Goal: Task Accomplishment & Management: Complete application form

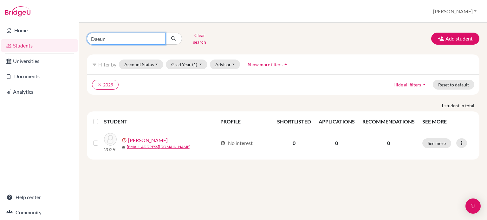
drag, startPoint x: 106, startPoint y: 38, endPoint x: 87, endPoint y: 33, distance: 20.1
click at [87, 33] on div "Daeun" at bounding box center [134, 39] width 95 height 12
type input "[PERSON_NAME]"
click button "submit" at bounding box center [173, 39] width 17 height 12
drag, startPoint x: 109, startPoint y: 36, endPoint x: 87, endPoint y: 36, distance: 22.2
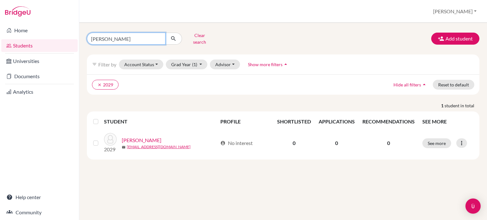
click at [87, 36] on div "[PERSON_NAME]" at bounding box center [134, 39] width 95 height 12
type input "[PERSON_NAME]"
click button "submit" at bounding box center [173, 39] width 17 height 12
drag, startPoint x: 104, startPoint y: 36, endPoint x: 90, endPoint y: 34, distance: 14.5
click at [90, 34] on input "[PERSON_NAME]" at bounding box center [126, 39] width 79 height 12
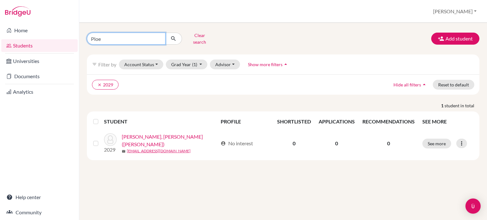
type input "[PERSON_NAME]"
click button "submit" at bounding box center [173, 39] width 17 height 12
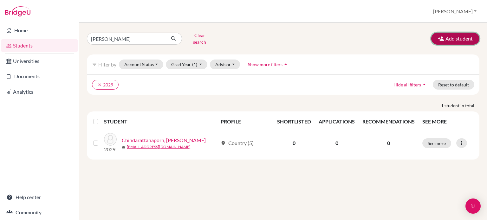
click at [453, 36] on button "Add student" at bounding box center [455, 39] width 48 height 12
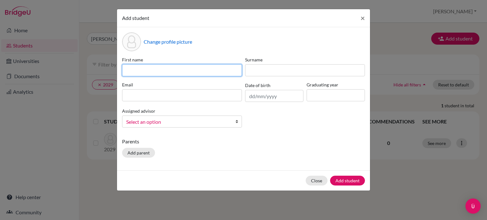
click at [137, 68] on input at bounding box center [182, 70] width 120 height 12
type input "Caylee"
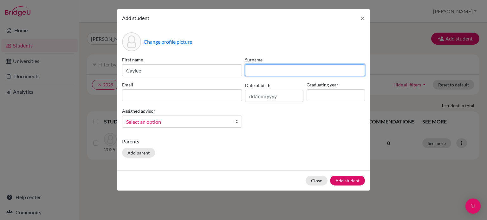
click at [252, 69] on input at bounding box center [305, 70] width 120 height 12
type input "[PERSON_NAME]"
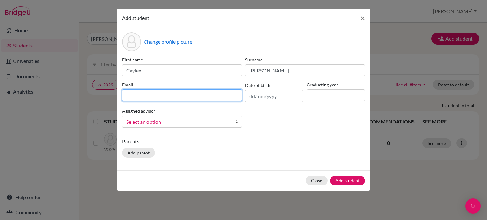
click at [131, 97] on input at bounding box center [182, 95] width 120 height 12
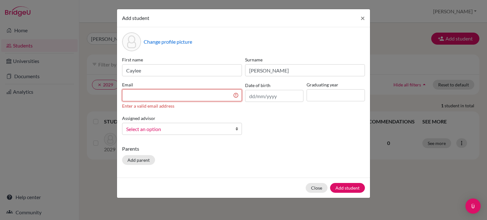
click at [138, 97] on input at bounding box center [182, 95] width 120 height 12
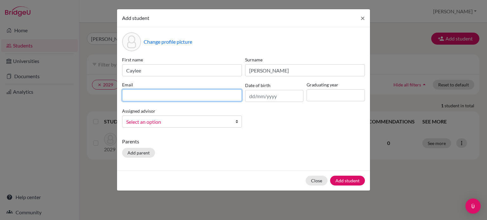
paste input "250194"
type input "[EMAIL_ADDRESS][DOMAIN_NAME]"
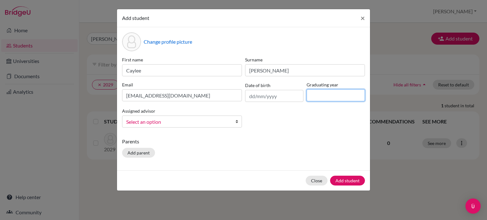
click at [312, 96] on input at bounding box center [335, 95] width 58 height 12
type input "2029"
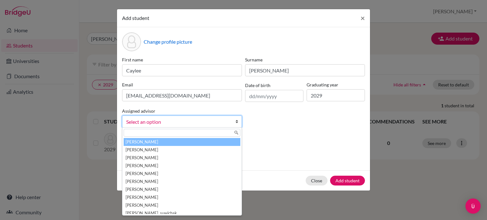
click at [151, 121] on span "Select an option" at bounding box center [177, 122] width 103 height 8
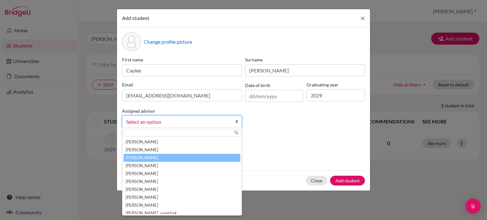
click at [147, 156] on li "[PERSON_NAME]" at bounding box center [182, 158] width 117 height 8
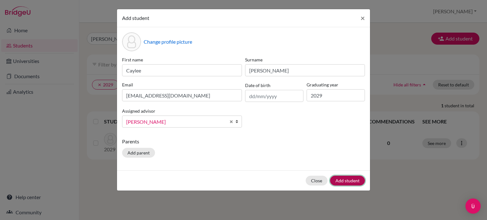
click at [357, 181] on button "Add student" at bounding box center [347, 181] width 35 height 10
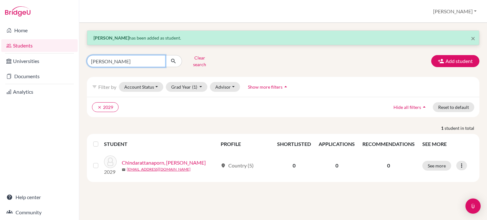
drag, startPoint x: 106, startPoint y: 61, endPoint x: 87, endPoint y: 57, distance: 18.8
click at [87, 57] on input "[PERSON_NAME]" at bounding box center [126, 61] width 79 height 12
type input "240343"
click button "submit" at bounding box center [173, 61] width 17 height 12
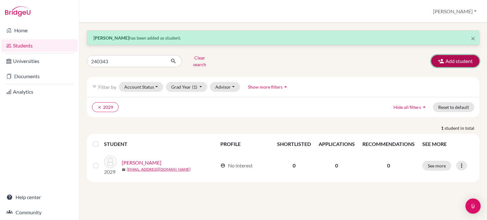
click at [468, 60] on button "Add student" at bounding box center [455, 61] width 48 height 12
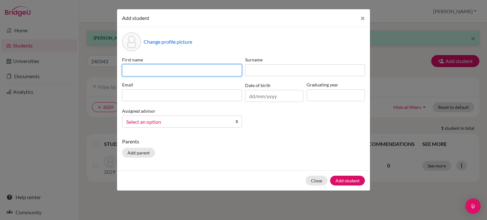
click at [127, 67] on input at bounding box center [182, 70] width 120 height 12
type input "Caylee"
click at [262, 64] on div "Surname" at bounding box center [304, 66] width 123 height 20
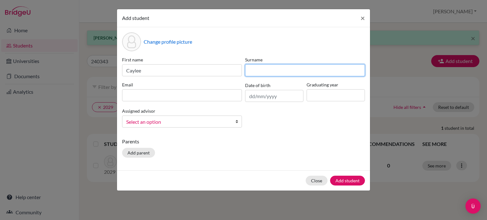
click at [260, 72] on input at bounding box center [305, 70] width 120 height 12
type input "[PERSON_NAME]"
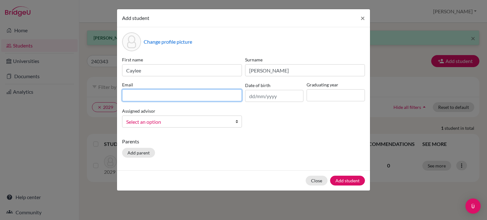
click at [155, 96] on input at bounding box center [182, 95] width 120 height 12
type input "[EMAIL_ADDRESS][DOMAIN_NAME]"
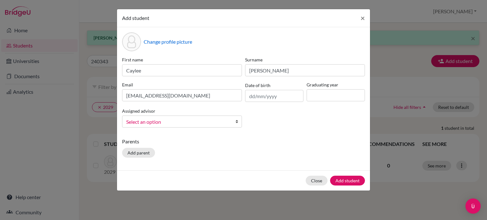
click at [168, 124] on span "Select an option" at bounding box center [177, 122] width 103 height 8
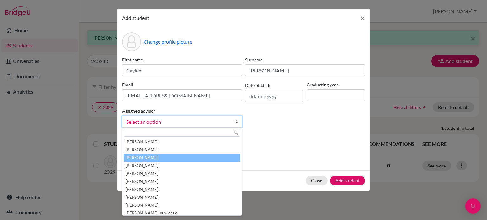
click at [146, 160] on li "[PERSON_NAME]" at bounding box center [182, 158] width 117 height 8
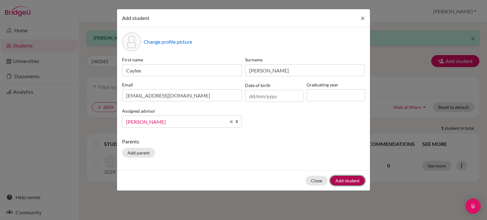
click at [341, 181] on button "Add student" at bounding box center [347, 181] width 35 height 10
click at [336, 97] on input at bounding box center [335, 95] width 58 height 12
type input "2029"
click at [352, 180] on button "Add student" at bounding box center [347, 181] width 35 height 10
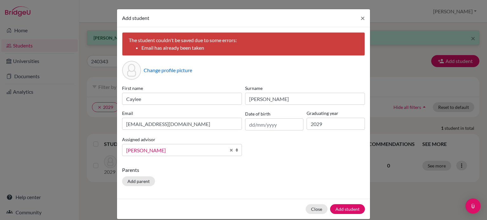
click at [196, 79] on div "Change profile picture" at bounding box center [243, 70] width 243 height 19
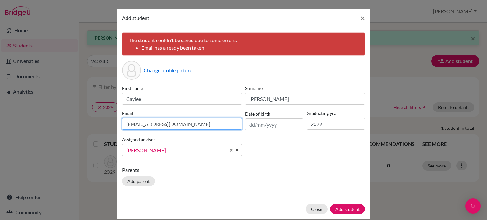
click at [140, 124] on input "[EMAIL_ADDRESS][DOMAIN_NAME]" at bounding box center [182, 124] width 120 height 12
drag, startPoint x: 140, startPoint y: 123, endPoint x: 116, endPoint y: 120, distance: 24.9
click at [117, 120] on div "The student couldn't be saved due to some errors: Email has already been taken …" at bounding box center [243, 113] width 253 height 172
type input "[EMAIL_ADDRESS][DOMAIN_NAME]"
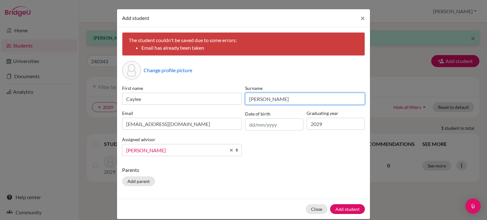
click at [254, 100] on input "[PERSON_NAME]" at bounding box center [305, 99] width 120 height 12
type input "L"
type input "[PERSON_NAME]"
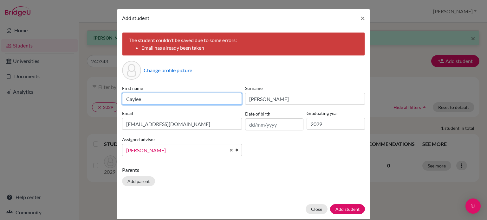
click at [149, 99] on input "Caylee" at bounding box center [182, 99] width 120 height 12
type input "C"
type input "[PERSON_NAME]"
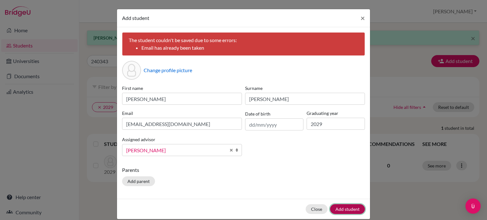
click at [342, 210] on button "Add student" at bounding box center [347, 209] width 35 height 10
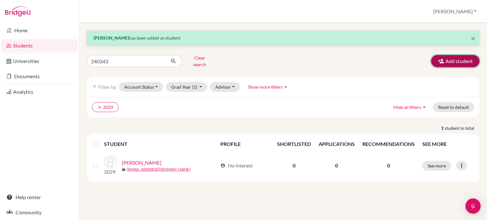
click at [446, 55] on button "Add student" at bounding box center [455, 61] width 48 height 12
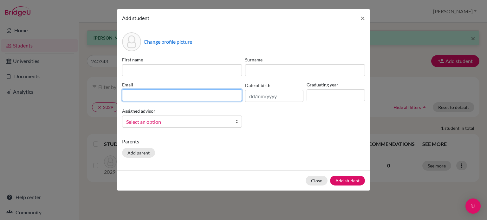
click at [125, 96] on input at bounding box center [182, 95] width 120 height 12
type input "[EMAIL_ADDRESS][DOMAIN_NAME]"
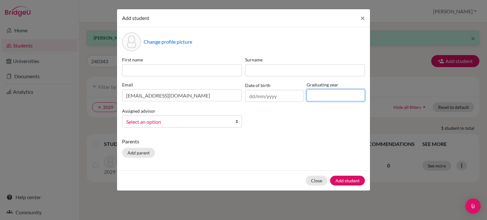
click at [316, 92] on input at bounding box center [335, 95] width 58 height 12
type input "2029"
click at [155, 120] on span "Select an option" at bounding box center [177, 122] width 103 height 8
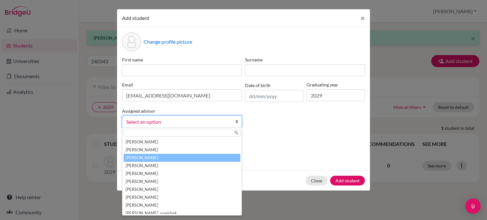
click at [140, 157] on li "[PERSON_NAME]" at bounding box center [182, 158] width 117 height 8
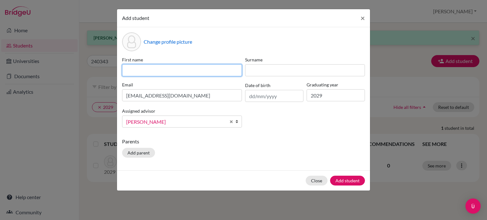
click at [132, 70] on input at bounding box center [182, 70] width 120 height 12
click at [134, 71] on input at bounding box center [182, 70] width 120 height 12
type input "[PERSON_NAME]"
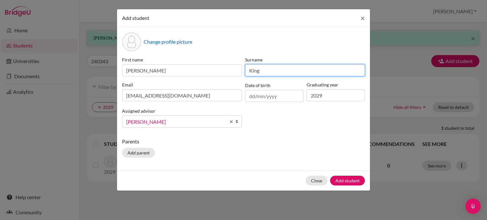
type input "King"
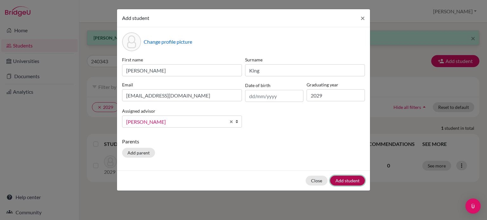
click at [346, 181] on button "Add student" at bounding box center [347, 181] width 35 height 10
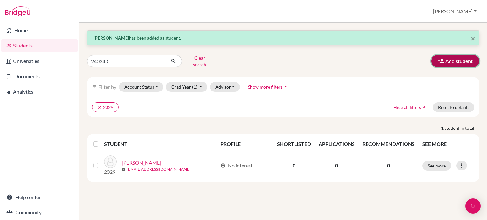
click at [450, 57] on button "Add student" at bounding box center [455, 61] width 48 height 12
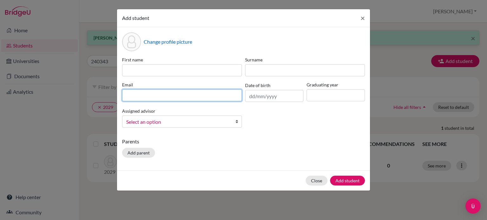
click at [132, 97] on input at bounding box center [182, 95] width 120 height 12
type input "[EMAIL_ADDRESS][DOMAIN_NAME]"
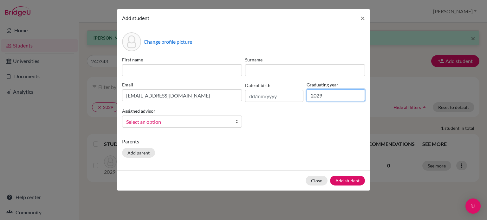
type input "2029"
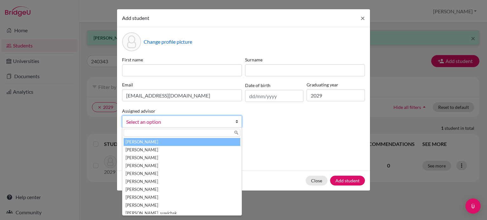
click at [147, 122] on span "Select an option" at bounding box center [177, 122] width 103 height 8
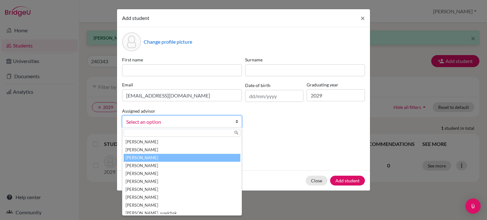
click at [149, 160] on li "[PERSON_NAME]" at bounding box center [182, 158] width 117 height 8
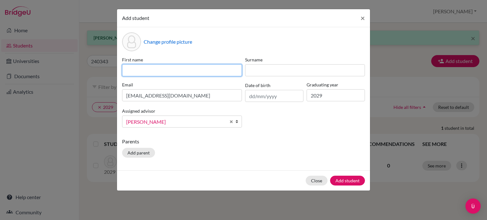
click at [139, 70] on input at bounding box center [182, 70] width 120 height 12
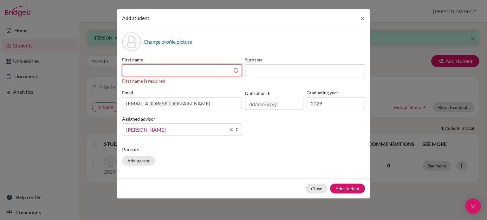
click at [127, 69] on input at bounding box center [182, 70] width 120 height 12
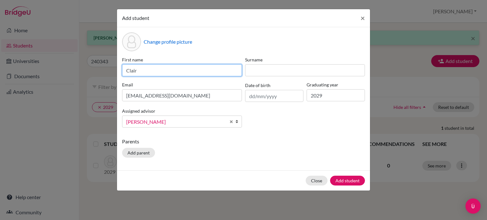
click at [141, 69] on input "Clair" at bounding box center [182, 70] width 120 height 12
type input "[PERSON_NAME]"
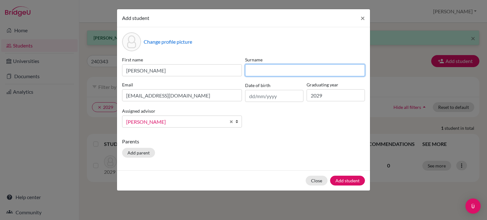
click at [255, 71] on input at bounding box center [305, 70] width 120 height 12
type input "[PERSON_NAME]"
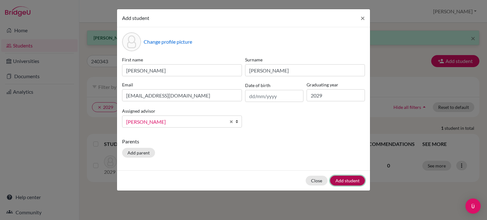
click at [343, 181] on button "Add student" at bounding box center [347, 181] width 35 height 10
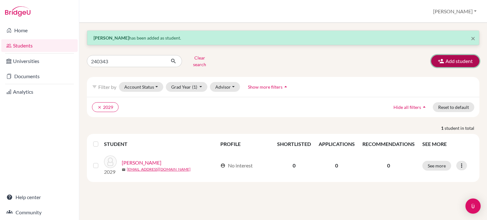
click at [453, 59] on button "Add student" at bounding box center [455, 61] width 48 height 12
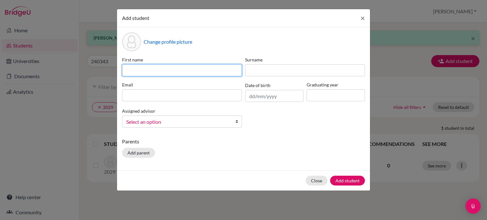
click at [143, 69] on input at bounding box center [182, 70] width 120 height 12
paste input "[PERSON_NAME] 250192"
type input "[PERSON_NAME] 250192"
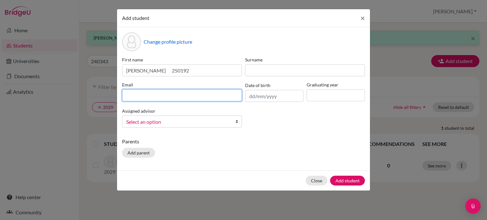
click at [131, 93] on input at bounding box center [182, 95] width 120 height 12
type input "[EMAIL_ADDRESS][DOMAIN_NAME]"
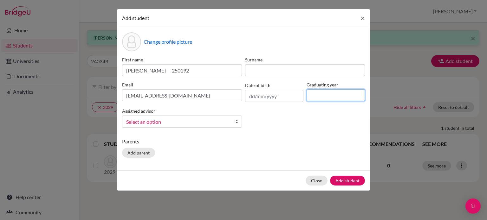
click at [315, 98] on input at bounding box center [335, 95] width 58 height 12
type input "2029"
click at [156, 123] on span "Select an option" at bounding box center [177, 122] width 103 height 8
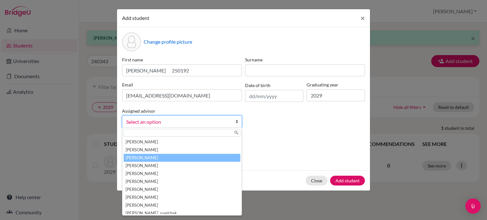
click at [141, 159] on li "[PERSON_NAME]" at bounding box center [182, 158] width 117 height 8
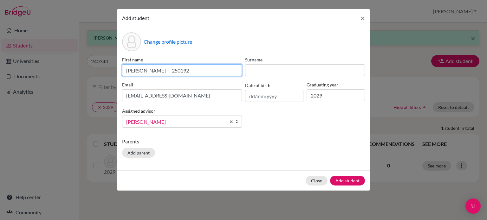
drag, startPoint x: 179, startPoint y: 71, endPoint x: 142, endPoint y: 70, distance: 37.1
click at [142, 70] on input "[PERSON_NAME] 250192" at bounding box center [182, 70] width 120 height 12
type input "B"
type input "Daeun"
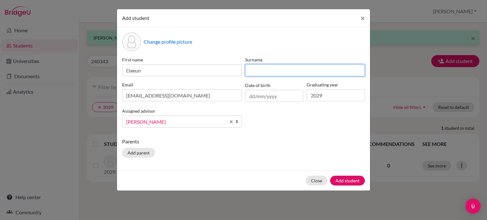
click at [260, 70] on input at bounding box center [305, 70] width 120 height 12
type input "[PERSON_NAME]"
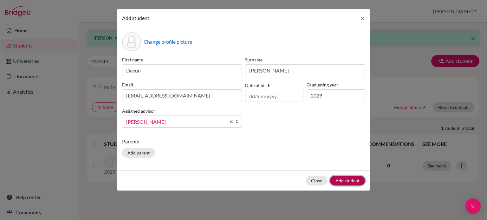
click at [353, 181] on button "Add student" at bounding box center [347, 181] width 35 height 10
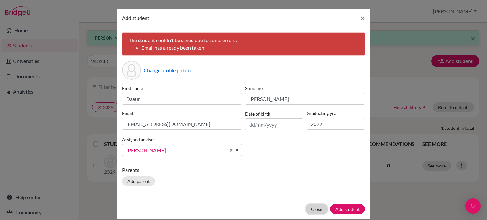
click at [312, 207] on button "Close" at bounding box center [316, 209] width 22 height 10
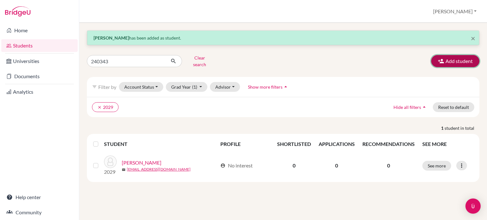
click at [453, 61] on button "Add student" at bounding box center [455, 61] width 48 height 12
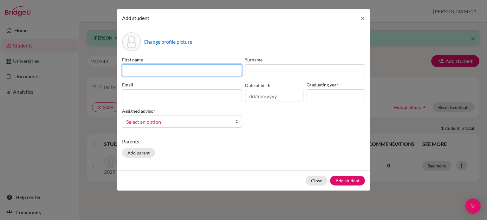
click at [130, 70] on input at bounding box center [182, 70] width 120 height 12
paste input "[PERSON_NAME] 250039"
type input "[PERSON_NAME] 250039"
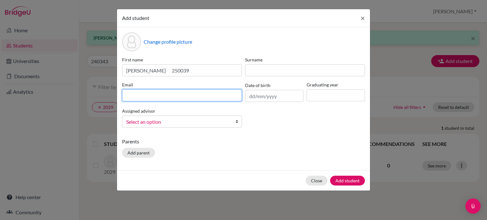
click at [134, 93] on input at bounding box center [182, 95] width 120 height 12
type input "[EMAIL_ADDRESS][DOMAIN_NAME]"
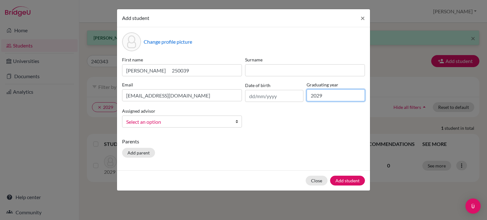
type input "2029"
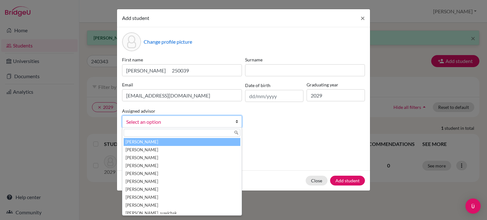
click at [139, 124] on span "Select an option" at bounding box center [177, 122] width 103 height 8
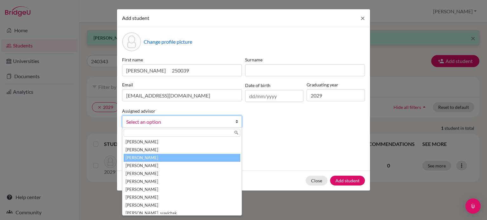
click at [140, 157] on li "[PERSON_NAME]" at bounding box center [182, 158] width 117 height 8
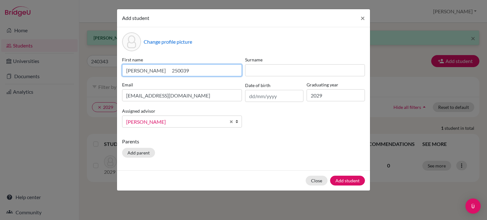
drag, startPoint x: 150, startPoint y: 70, endPoint x: 116, endPoint y: 71, distance: 34.2
click at [116, 71] on div "Add student × Change profile picture First name [PERSON_NAME] 250039 Surname Em…" at bounding box center [243, 110] width 487 height 220
drag, startPoint x: 161, startPoint y: 72, endPoint x: 142, endPoint y: 71, distance: 19.1
click at [142, 71] on input "Sihu 250039" at bounding box center [182, 70] width 120 height 12
type input "Sihu"
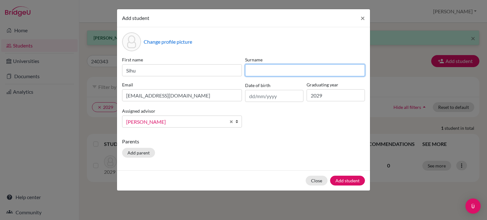
click at [253, 72] on input at bounding box center [305, 70] width 120 height 12
type input "W"
type input "Hwang"
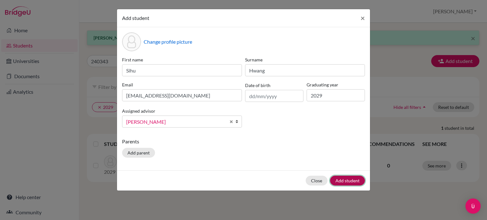
click at [346, 181] on button "Add student" at bounding box center [347, 181] width 35 height 10
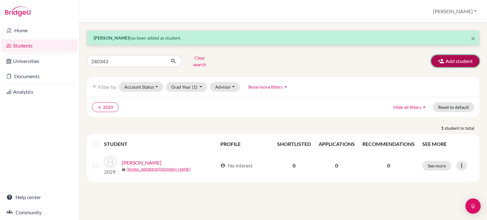
click at [459, 62] on button "Add student" at bounding box center [455, 61] width 48 height 12
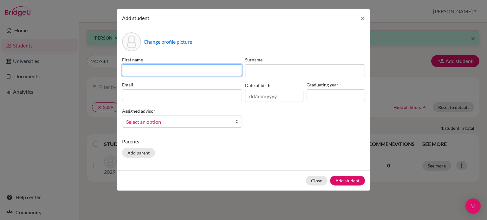
click at [132, 69] on input at bounding box center [182, 70] width 120 height 12
paste input "Wiratatrakun [PERSON_NAME] 250040"
type input "Wiratatrakun [PERSON_NAME] 250040"
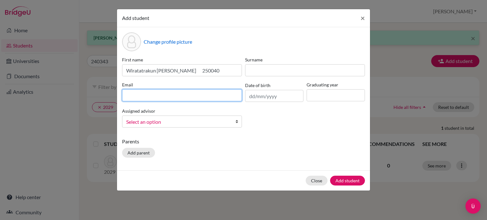
click at [134, 97] on input at bounding box center [182, 95] width 120 height 12
type input "[EMAIL_ADDRESS][DOMAIN_NAME]"
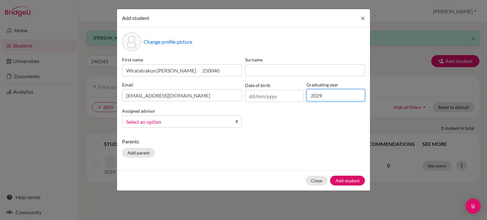
type input "2029"
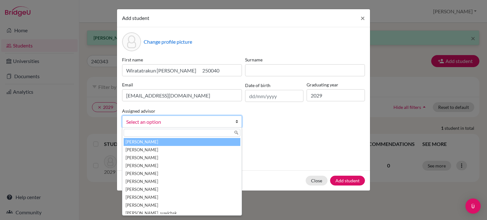
click at [136, 123] on span "Select an option" at bounding box center [177, 122] width 103 height 8
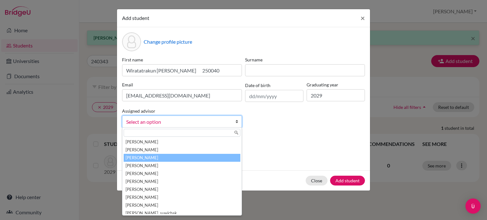
click at [139, 158] on li "[PERSON_NAME]" at bounding box center [182, 158] width 117 height 8
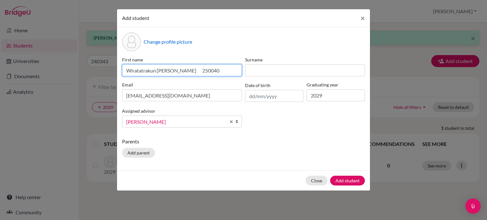
drag, startPoint x: 193, startPoint y: 72, endPoint x: 172, endPoint y: 68, distance: 21.2
click at [172, 68] on input "Wiratatrakun [PERSON_NAME] 250040" at bounding box center [182, 70] width 120 height 12
drag, startPoint x: 156, startPoint y: 71, endPoint x: 101, endPoint y: 60, distance: 55.2
click at [101, 60] on div "Add student × Change profile picture First name Wiratatrakun [PERSON_NAME] Surn…" at bounding box center [243, 110] width 487 height 220
click at [132, 70] on input "[PERSON_NAME]" at bounding box center [182, 70] width 120 height 12
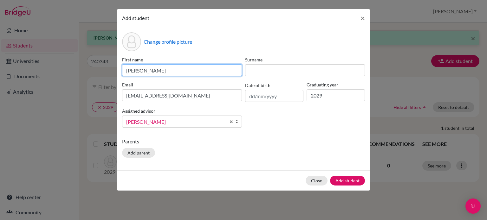
type input "[PERSON_NAME]"
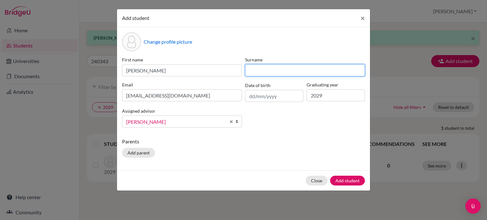
click at [256, 73] on input at bounding box center [305, 70] width 120 height 12
paste input "Wiratatrakun [PERSON_NAME] 250040"
drag, startPoint x: 317, startPoint y: 73, endPoint x: 281, endPoint y: 71, distance: 36.2
click at [281, 71] on input "Wiratatrakun [PERSON_NAME] 250040" at bounding box center [305, 70] width 120 height 12
type input "Wiratatrakun"
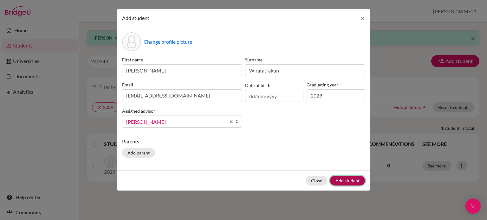
click at [350, 183] on button "Add student" at bounding box center [347, 181] width 35 height 10
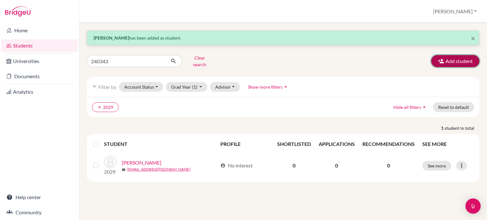
click at [460, 58] on button "Add student" at bounding box center [455, 61] width 48 height 12
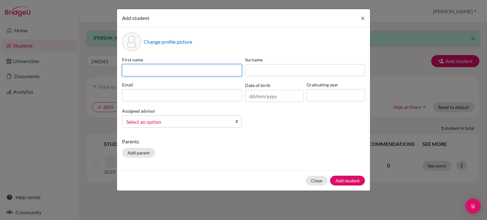
click at [128, 70] on input at bounding box center [182, 70] width 120 height 12
paste input "[PERSON_NAME] 250034"
type input "[PERSON_NAME] 250034"
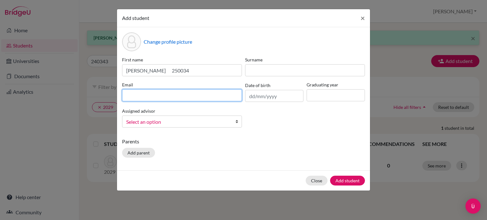
click at [132, 97] on input at bounding box center [182, 95] width 120 height 12
type input "[EMAIL_ADDRESS][DOMAIN_NAME]"
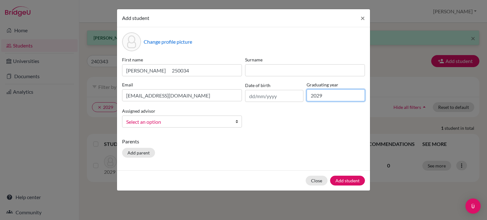
type input "2029"
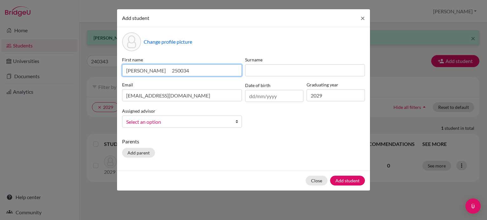
drag, startPoint x: 187, startPoint y: 70, endPoint x: 164, endPoint y: 69, distance: 23.5
click at [164, 69] on input "[PERSON_NAME] 250034" at bounding box center [182, 70] width 120 height 12
click at [149, 70] on input "[PERSON_NAME]" at bounding box center [182, 70] width 120 height 12
type input "Adi"
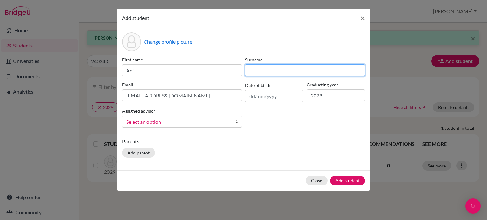
click at [260, 68] on input at bounding box center [305, 70] width 120 height 12
paste input "[PERSON_NAME] 250034"
drag, startPoint x: 311, startPoint y: 71, endPoint x: 273, endPoint y: 71, distance: 38.7
click at [273, 71] on input "[PERSON_NAME] 250034" at bounding box center [305, 70] width 120 height 12
type input "[PERSON_NAME]"
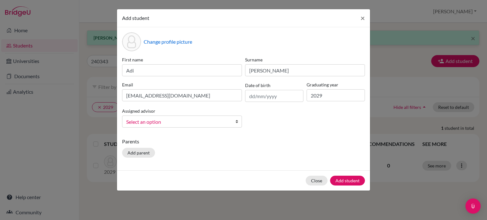
click at [164, 120] on span "Select an option" at bounding box center [177, 122] width 103 height 8
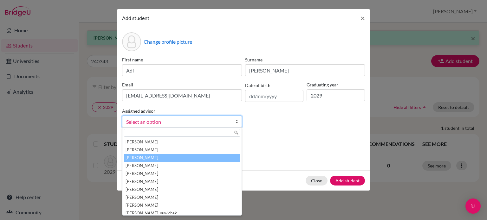
click at [139, 159] on li "[PERSON_NAME]" at bounding box center [182, 158] width 117 height 8
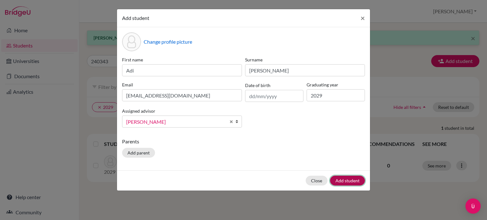
click at [351, 181] on button "Add student" at bounding box center [347, 181] width 35 height 10
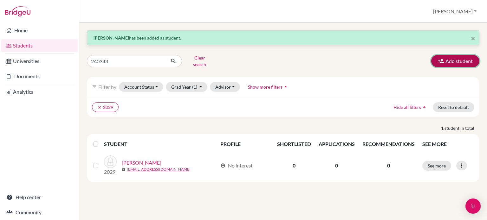
click at [466, 57] on button "Add student" at bounding box center [455, 61] width 48 height 12
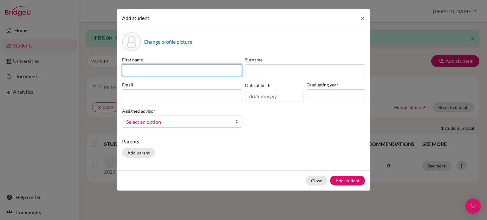
click at [130, 69] on input at bounding box center [182, 70] width 120 height 12
paste input "[PERSON_NAME] 250036"
type input "[PERSON_NAME] 250036"
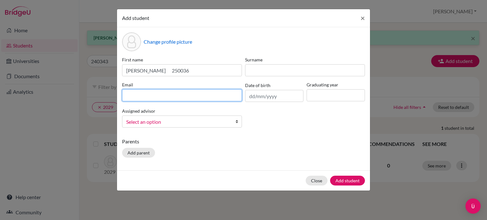
click at [141, 97] on input at bounding box center [182, 95] width 120 height 12
type input "[EMAIL_ADDRESS][DOMAIN_NAME]"
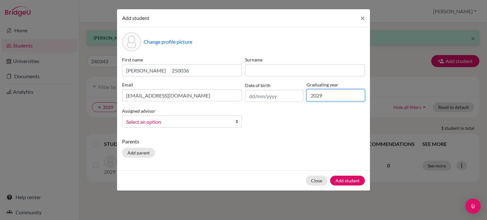
type input "2029"
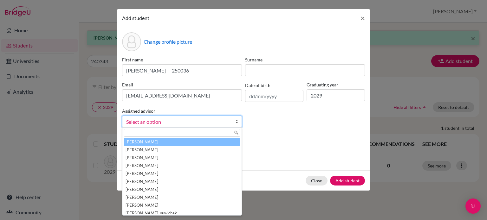
click at [144, 123] on span "Select an option" at bounding box center [177, 122] width 103 height 8
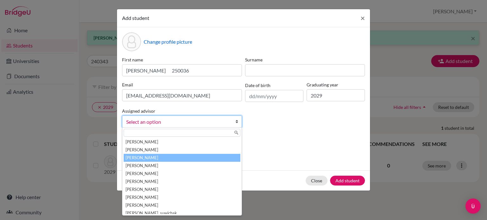
click at [142, 157] on li "[PERSON_NAME]" at bounding box center [182, 158] width 117 height 8
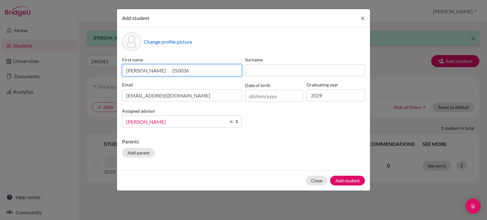
drag, startPoint x: 183, startPoint y: 71, endPoint x: 160, endPoint y: 69, distance: 22.2
click at [160, 69] on input "[PERSON_NAME] 250036" at bounding box center [182, 70] width 120 height 12
click at [141, 70] on input "[PERSON_NAME]" at bounding box center [182, 70] width 120 height 12
type input "[PERSON_NAME]"
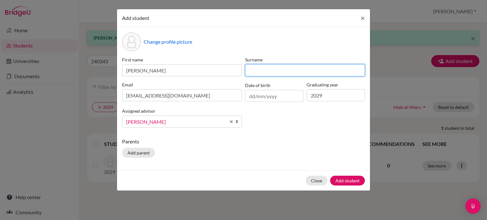
click at [259, 72] on input at bounding box center [305, 70] width 120 height 12
type input "[PERSON_NAME]"
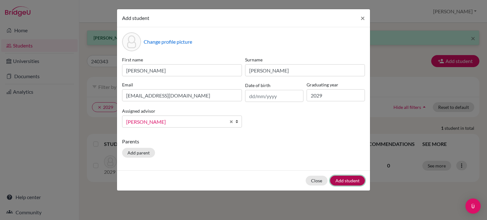
click at [352, 181] on button "Add student" at bounding box center [347, 181] width 35 height 10
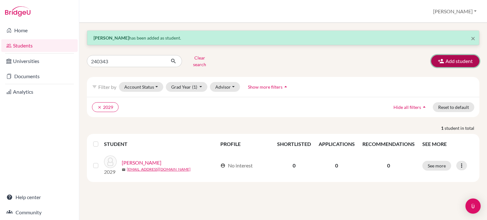
click at [447, 56] on button "Add student" at bounding box center [455, 61] width 48 height 12
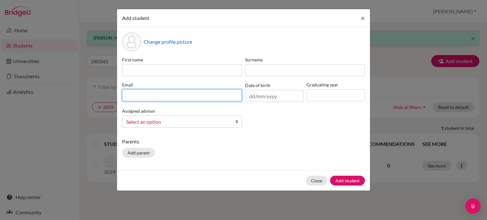
click at [131, 95] on input at bounding box center [182, 95] width 120 height 12
type input "[EMAIL_ADDRESS][DOMAIN_NAME]"
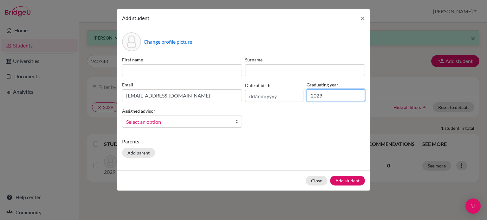
type input "2029"
click at [143, 122] on span "Select an option" at bounding box center [177, 122] width 103 height 8
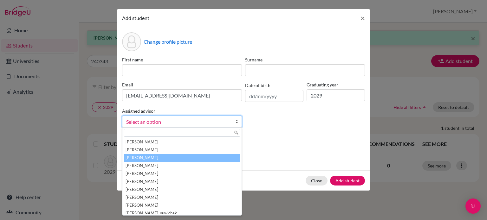
click at [140, 157] on li "[PERSON_NAME]" at bounding box center [182, 158] width 117 height 8
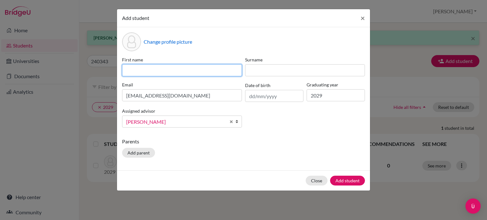
click at [136, 70] on input at bounding box center [182, 70] width 120 height 12
drag, startPoint x: 135, startPoint y: 70, endPoint x: 132, endPoint y: 71, distance: 3.5
click at [132, 71] on input at bounding box center [182, 70] width 120 height 12
type input "Win"
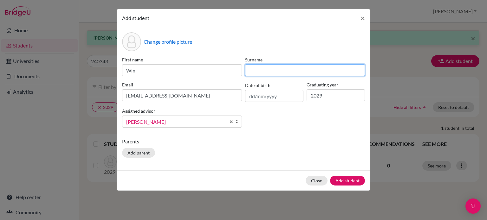
click at [250, 70] on input at bounding box center [305, 70] width 120 height 12
paste input "[PERSON_NAME]"
type input "[PERSON_NAME]"
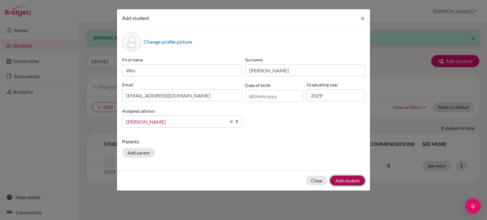
click at [352, 183] on button "Add student" at bounding box center [347, 181] width 35 height 10
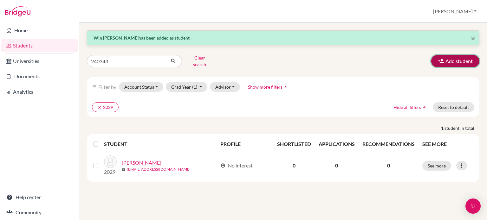
click at [460, 59] on button "Add student" at bounding box center [455, 61] width 48 height 12
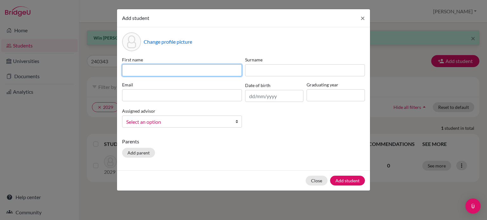
click at [133, 67] on input at bounding box center [182, 70] width 120 height 12
paste input "[PERSON_NAME] 250030"
type input "[PERSON_NAME] 250030"
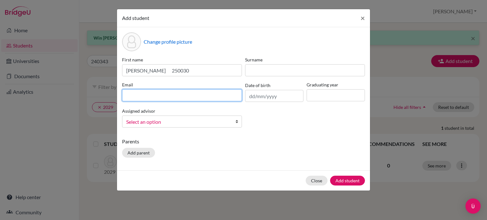
click at [137, 94] on input at bounding box center [182, 95] width 120 height 12
type input "[EMAIL_ADDRESS][DOMAIN_NAME]"
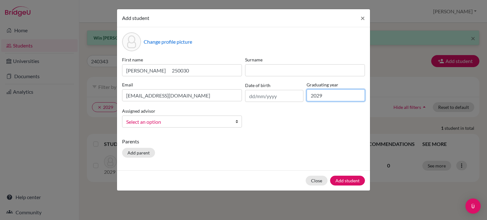
type input "2029"
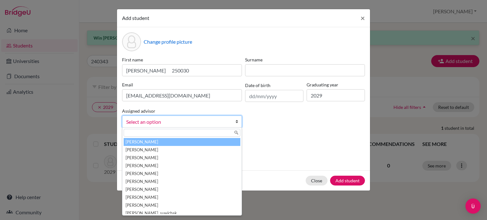
click at [146, 121] on span "Select an option" at bounding box center [177, 122] width 103 height 8
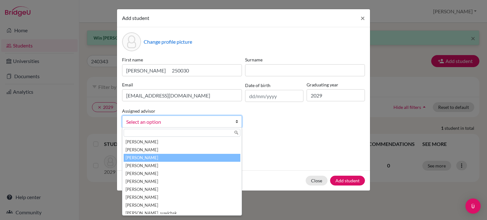
click at [142, 157] on li "[PERSON_NAME]" at bounding box center [182, 158] width 117 height 8
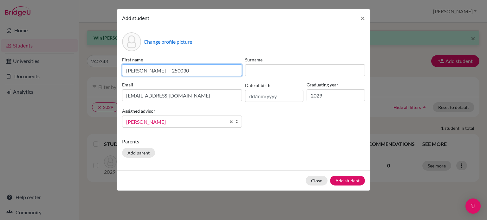
drag, startPoint x: 168, startPoint y: 71, endPoint x: 149, endPoint y: 69, distance: 19.4
click at [149, 69] on input "[PERSON_NAME] 250030" at bounding box center [182, 70] width 120 height 12
click at [133, 70] on input "[PERSON_NAME]" at bounding box center [182, 70] width 120 height 12
type input "[PERSON_NAME]"
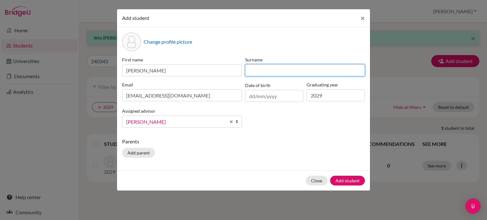
click at [255, 70] on input at bounding box center [305, 70] width 120 height 12
type input "[PERSON_NAME]"
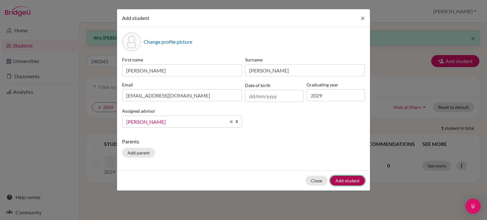
click at [357, 183] on button "Add student" at bounding box center [347, 181] width 35 height 10
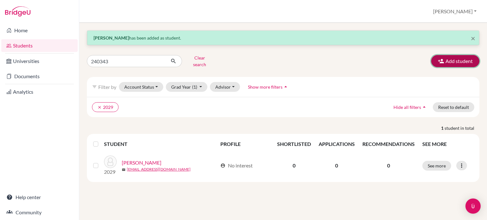
click at [453, 57] on button "Add student" at bounding box center [455, 61] width 48 height 12
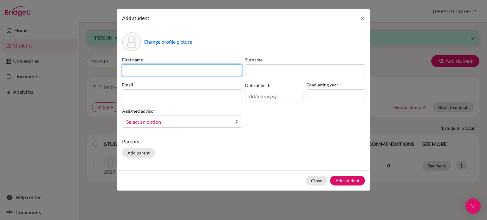
click at [134, 70] on input at bounding box center [182, 70] width 120 height 12
paste input "He [PERSON_NAME] 250028"
type input "He [PERSON_NAME] 250028"
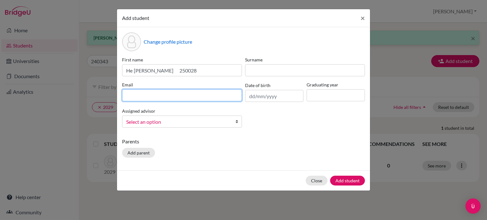
click at [133, 93] on input at bounding box center [182, 95] width 120 height 12
type input "250028"
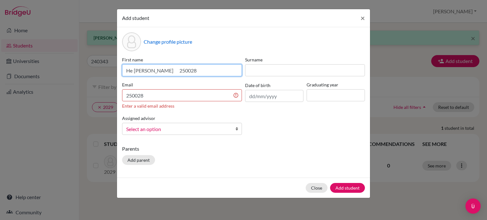
drag, startPoint x: 172, startPoint y: 68, endPoint x: 150, endPoint y: 68, distance: 22.5
click at [150, 68] on input "He [PERSON_NAME] 250028" at bounding box center [182, 70] width 120 height 12
click at [135, 70] on input "[PERSON_NAME]" at bounding box center [182, 70] width 120 height 12
type input "[PERSON_NAME]"
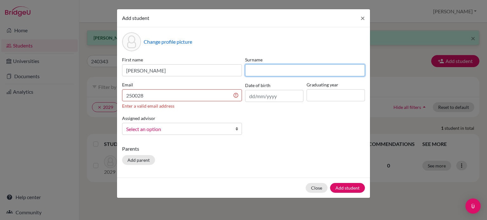
click at [248, 70] on input at bounding box center [305, 70] width 120 height 12
type input "He"
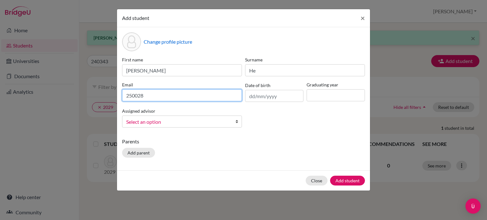
click at [142, 94] on input "250028" at bounding box center [182, 95] width 120 height 12
type input "[EMAIL_ADDRESS][DOMAIN_NAME]"
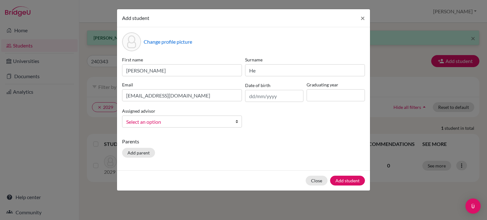
click at [174, 123] on span "Select an option" at bounding box center [177, 122] width 103 height 8
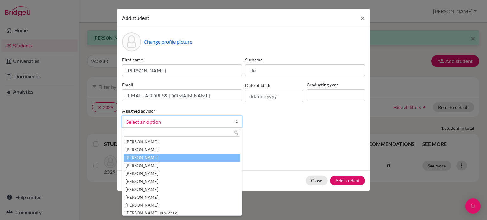
click at [162, 156] on li "[PERSON_NAME]" at bounding box center [182, 158] width 117 height 8
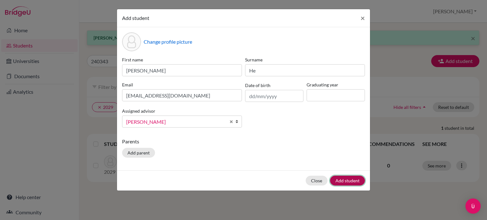
click at [356, 181] on button "Add student" at bounding box center [347, 181] width 35 height 10
click at [328, 94] on input at bounding box center [335, 95] width 58 height 12
type input "2029"
click at [360, 182] on button "Add student" at bounding box center [347, 181] width 35 height 10
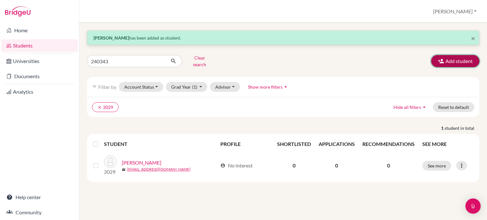
click at [465, 57] on button "Add student" at bounding box center [455, 61] width 48 height 12
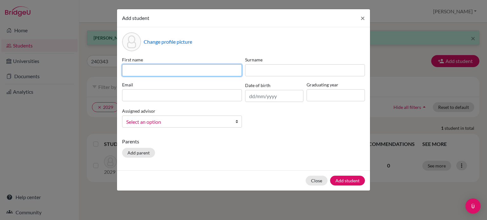
click at [131, 70] on input at bounding box center [182, 70] width 120 height 12
paste input "Thiha Min [PERSON_NAME] 250031"
type input "Thiha Min [PERSON_NAME] 250031"
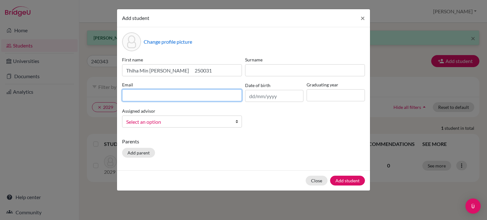
click at [140, 91] on input at bounding box center [182, 95] width 120 height 12
type input "[EMAIL_ADDRESS][DOMAIN_NAME]"
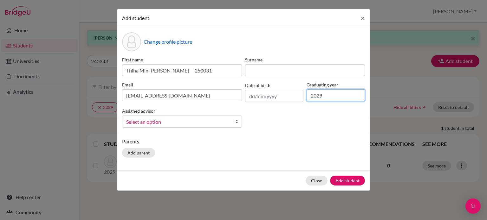
type input "2029"
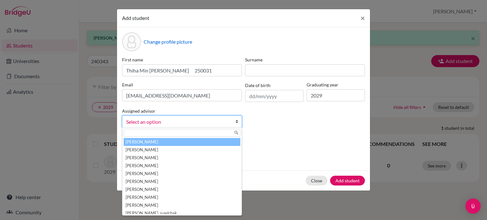
click at [136, 122] on span "Select an option" at bounding box center [177, 122] width 103 height 8
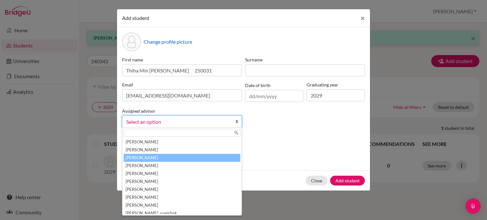
click at [140, 159] on li "[PERSON_NAME]" at bounding box center [182, 158] width 117 height 8
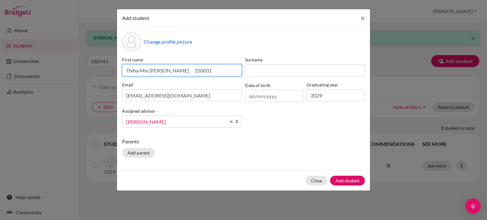
click at [181, 70] on input "Thiha Min [PERSON_NAME] 250031" at bounding box center [182, 70] width 120 height 12
drag, startPoint x: 165, startPoint y: 69, endPoint x: 141, endPoint y: 68, distance: 24.7
click at [141, 68] on input "Jack 250031" at bounding box center [182, 70] width 120 height 12
type input "Jack"
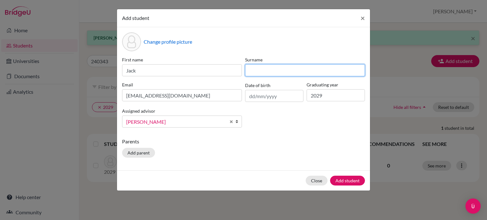
click at [255, 68] on input at bounding box center [305, 70] width 120 height 12
paste input "Thiha Min [PERSON_NAME] 250031"
drag, startPoint x: 341, startPoint y: 69, endPoint x: 291, endPoint y: 70, distance: 50.4
click at [291, 70] on input "Thiha Min [PERSON_NAME] 250031" at bounding box center [305, 70] width 120 height 12
type input "Thiha Min Zaw"
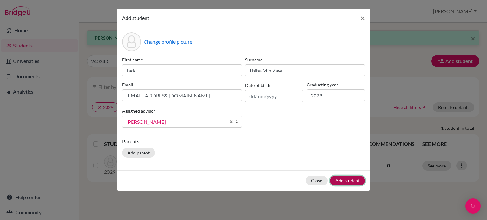
click at [345, 182] on button "Add student" at bounding box center [347, 181] width 35 height 10
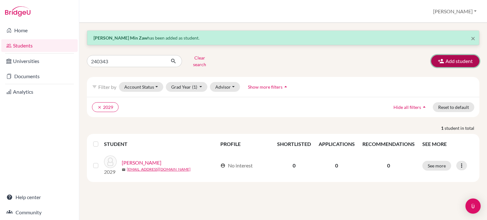
click at [453, 57] on button "Add student" at bounding box center [455, 61] width 48 height 12
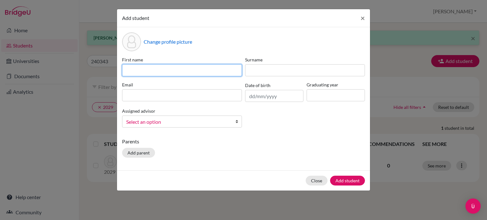
click at [133, 69] on input at bounding box center [182, 70] width 120 height 12
paste input "[PERSON_NAME] 250026"
type input "[PERSON_NAME] 250026"
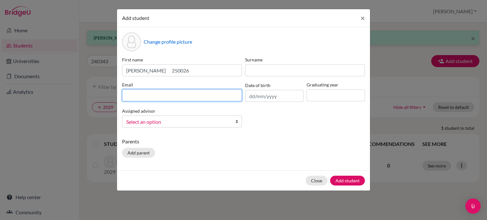
click at [131, 94] on input at bounding box center [182, 95] width 120 height 12
type input "[EMAIL_ADDRESS][DOMAIN_NAME]"
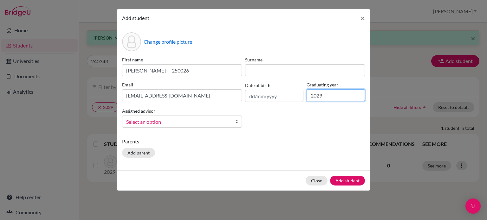
type input "2029"
click at [141, 123] on span "Select an option" at bounding box center [177, 122] width 103 height 8
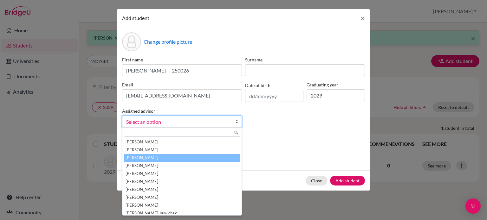
click at [138, 160] on li "[PERSON_NAME]" at bounding box center [182, 158] width 117 height 8
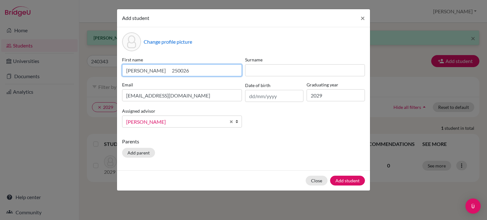
drag, startPoint x: 190, startPoint y: 72, endPoint x: 164, endPoint y: 69, distance: 26.5
click at [164, 69] on input "[PERSON_NAME] 250026" at bounding box center [182, 70] width 120 height 12
drag, startPoint x: 141, startPoint y: 70, endPoint x: 102, endPoint y: 67, distance: 39.4
click at [108, 70] on div "Add student × Change profile picture First name [PERSON_NAME] Surname Email [EM…" at bounding box center [243, 110] width 487 height 220
type input "[PERSON_NAME]"
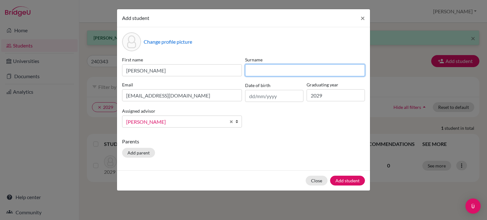
click at [251, 69] on input at bounding box center [305, 70] width 120 height 12
type input "[PERSON_NAME]"
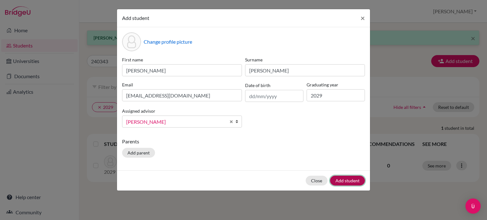
click at [350, 181] on button "Add student" at bounding box center [347, 181] width 35 height 10
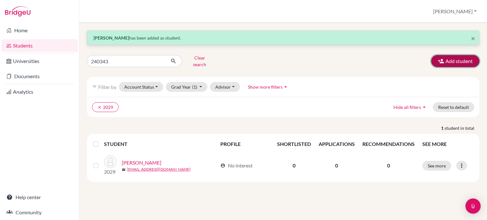
click at [460, 58] on button "Add student" at bounding box center [455, 61] width 48 height 12
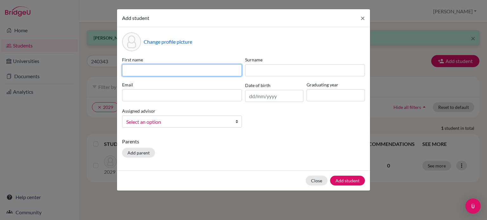
click at [132, 72] on input at bounding box center [182, 70] width 120 height 12
paste input "[PERSON_NAME] 250032"
type input "[PERSON_NAME] 250032"
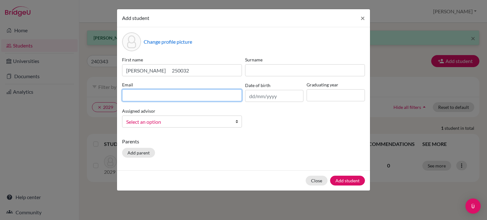
click at [137, 94] on input at bounding box center [182, 95] width 120 height 12
type input "[EMAIL_ADDRESS][DOMAIN_NAME]"
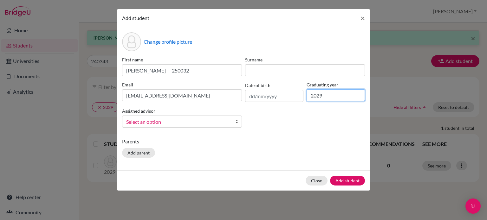
type input "2029"
click at [147, 124] on span "Select an option" at bounding box center [177, 122] width 103 height 8
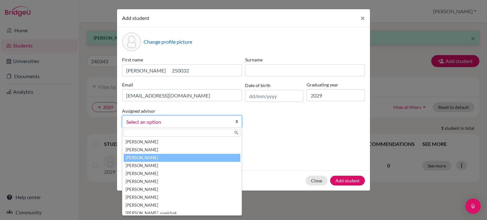
click at [142, 159] on li "[PERSON_NAME]" at bounding box center [182, 158] width 117 height 8
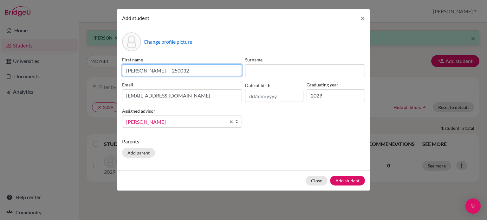
drag, startPoint x: 175, startPoint y: 69, endPoint x: 155, endPoint y: 69, distance: 19.7
click at [155, 69] on input "[PERSON_NAME] 250032" at bounding box center [182, 70] width 120 height 12
drag, startPoint x: 141, startPoint y: 69, endPoint x: 112, endPoint y: 70, distance: 29.5
click at [112, 70] on div "Add student × Change profile picture First name [PERSON_NAME] Surname Email [EM…" at bounding box center [243, 110] width 487 height 220
type input "[PERSON_NAME]"
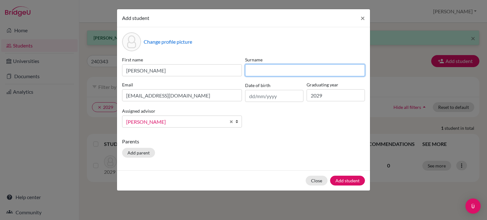
click at [253, 71] on input at bounding box center [305, 70] width 120 height 12
paste input "[PERSON_NAME] 250032"
drag, startPoint x: 310, startPoint y: 70, endPoint x: 265, endPoint y: 68, distance: 45.0
click at [265, 68] on input "[PERSON_NAME] 250032" at bounding box center [305, 70] width 120 height 12
type input "Zhan"
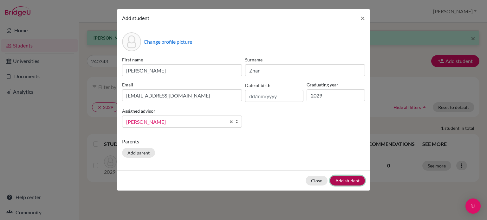
click at [347, 183] on button "Add student" at bounding box center [347, 181] width 35 height 10
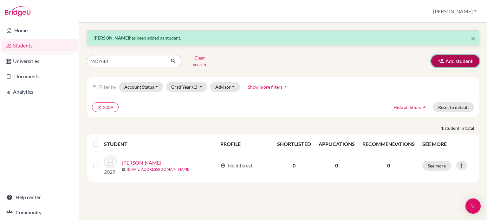
click at [447, 58] on button "Add student" at bounding box center [455, 61] width 48 height 12
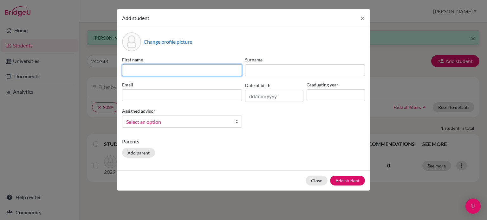
click at [132, 70] on input at bounding box center [182, 70] width 120 height 12
paste input "Li Sky 250027"
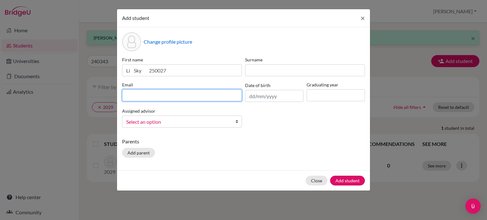
click at [127, 93] on input at bounding box center [182, 95] width 120 height 12
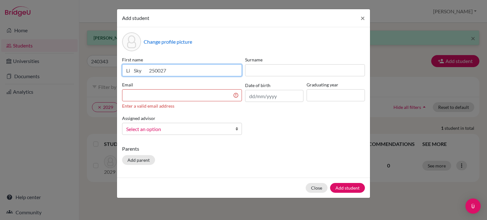
drag, startPoint x: 134, startPoint y: 69, endPoint x: 125, endPoint y: 69, distance: 8.2
click at [125, 69] on input "Li Sky 250027" at bounding box center [182, 70] width 120 height 12
type input "Sky 250027"
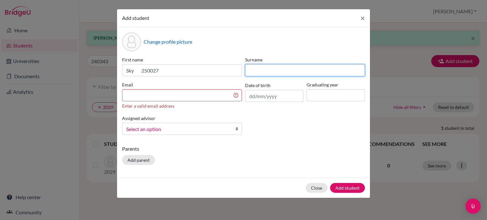
click at [253, 72] on input at bounding box center [305, 70] width 120 height 12
type input "li"
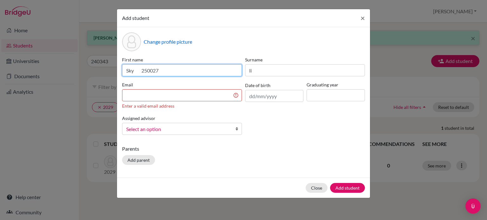
drag, startPoint x: 167, startPoint y: 70, endPoint x: 141, endPoint y: 70, distance: 25.4
click at [141, 70] on input "Sky 250027" at bounding box center [182, 70] width 120 height 12
type input "Sky"
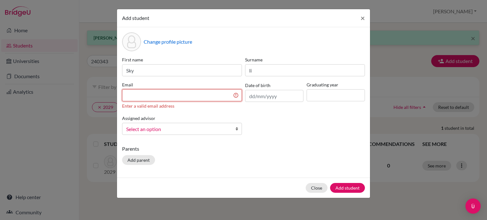
click at [132, 96] on input at bounding box center [182, 95] width 120 height 12
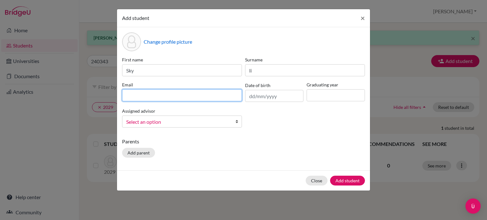
paste input "250027"
type input "[EMAIL_ADDRESS][DOMAIN_NAME]"
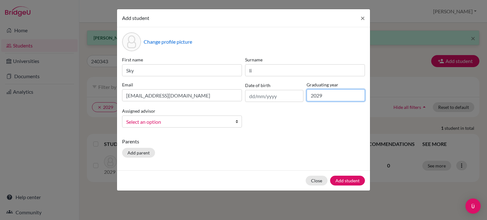
type input "2029"
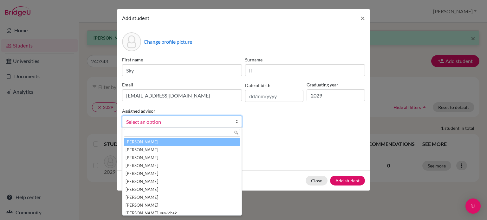
click at [154, 123] on span "Select an option" at bounding box center [177, 122] width 103 height 8
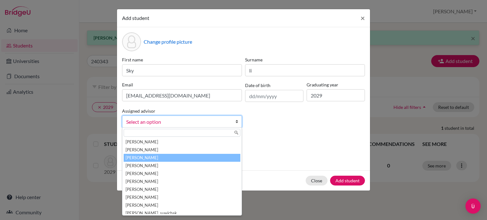
click at [148, 157] on li "[PERSON_NAME]" at bounding box center [182, 158] width 117 height 8
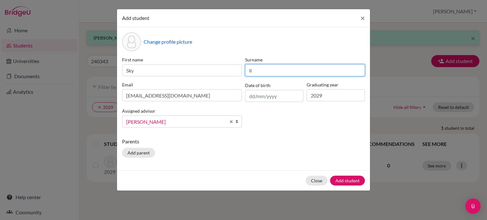
drag, startPoint x: 254, startPoint y: 69, endPoint x: 248, endPoint y: 68, distance: 5.8
click at [248, 68] on input "li" at bounding box center [305, 70] width 120 height 12
type input "Li"
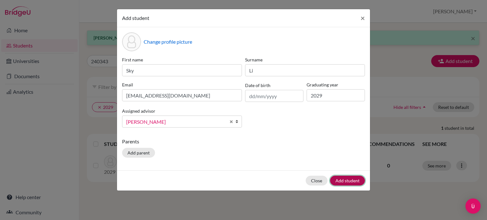
click at [349, 179] on button "Add student" at bounding box center [347, 181] width 35 height 10
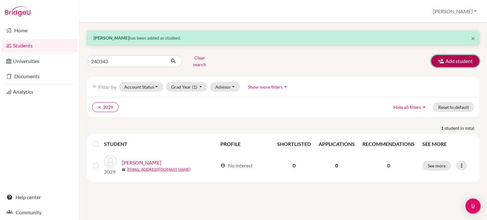
click at [454, 59] on button "Add student" at bounding box center [455, 61] width 48 height 12
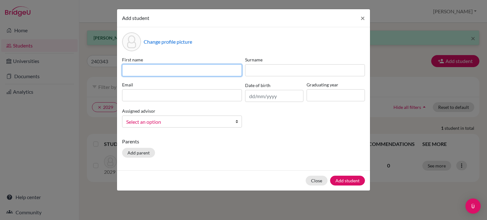
click at [135, 69] on input at bounding box center [182, 70] width 120 height 12
paste input "Su [PERSON_NAME] 250037"
drag, startPoint x: 217, startPoint y: 68, endPoint x: 194, endPoint y: 69, distance: 23.5
click at [194, 69] on input "Su [PERSON_NAME] 250037" at bounding box center [182, 70] width 120 height 12
type input "Su [PERSON_NAME] 250037"
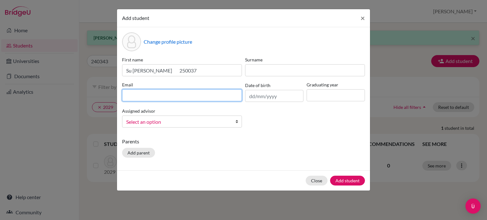
click at [135, 96] on input at bounding box center [182, 95] width 120 height 12
type input "250037"
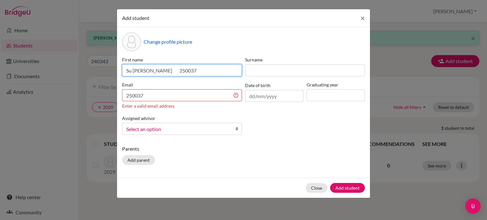
drag, startPoint x: 173, startPoint y: 71, endPoint x: 120, endPoint y: 68, distance: 52.7
click at [120, 68] on div "First name Su [PERSON_NAME] 250037" at bounding box center [181, 66] width 123 height 20
type input "[PERSON_NAME] 250037"
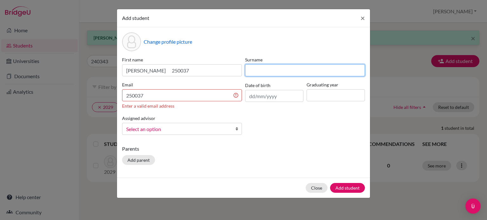
click at [247, 70] on input at bounding box center [305, 70] width 120 height 12
paste input "Su [PERSON_NAME] 250037"
drag, startPoint x: 341, startPoint y: 70, endPoint x: 284, endPoint y: 67, distance: 56.8
click at [284, 67] on input "Su [PERSON_NAME] 250037" at bounding box center [305, 70] width 120 height 12
type input "Su Myat Yati"
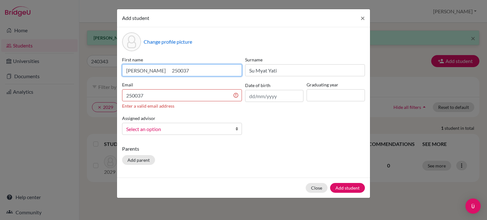
drag, startPoint x: 171, startPoint y: 70, endPoint x: 146, endPoint y: 69, distance: 25.7
click at [146, 69] on input "[PERSON_NAME] 250037" at bounding box center [182, 70] width 120 height 12
type input "[PERSON_NAME]"
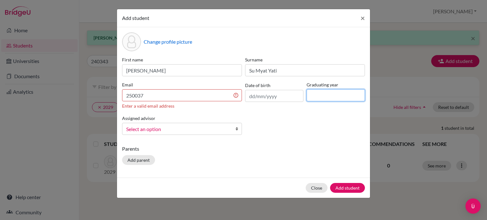
click at [320, 96] on input at bounding box center [335, 95] width 58 height 12
type input "2029"
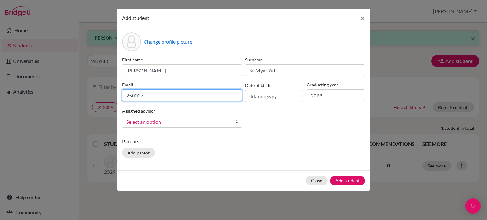
click at [144, 95] on input "250037" at bounding box center [182, 95] width 120 height 12
type input "[EMAIL_ADDRESS][DOMAIN_NAME]"
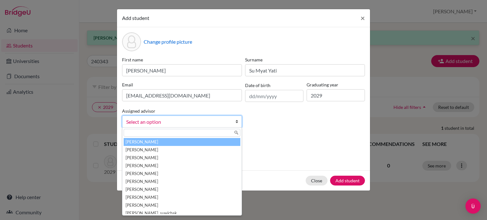
click at [169, 121] on span "Select an option" at bounding box center [177, 122] width 103 height 8
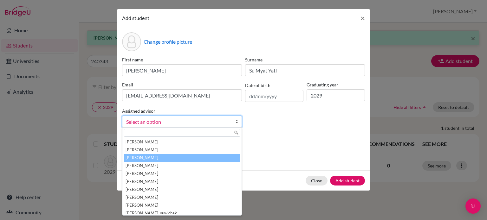
click at [139, 159] on li "[PERSON_NAME]" at bounding box center [182, 158] width 117 height 8
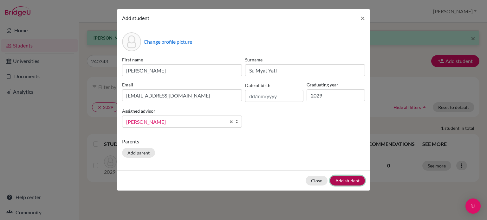
click at [346, 177] on button "Add student" at bounding box center [347, 181] width 35 height 10
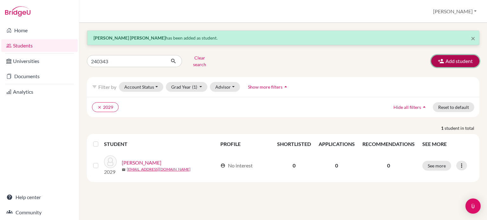
click at [454, 55] on button "Add student" at bounding box center [455, 61] width 48 height 12
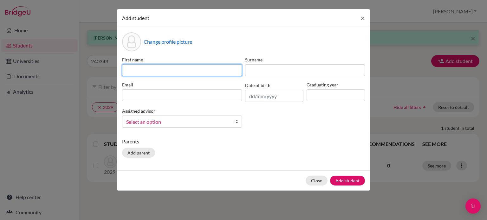
click at [128, 69] on input at bounding box center [182, 70] width 120 height 12
paste input "[PERSON_NAME] 250035"
type input "[PERSON_NAME] 250035"
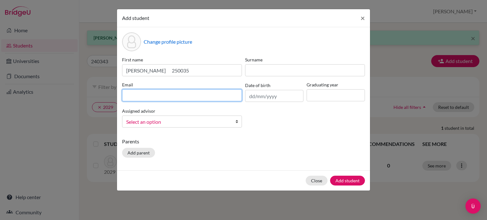
click at [125, 95] on input at bounding box center [182, 95] width 120 height 12
type input "[EMAIL_ADDRESS][DOMAIN_NAME]"
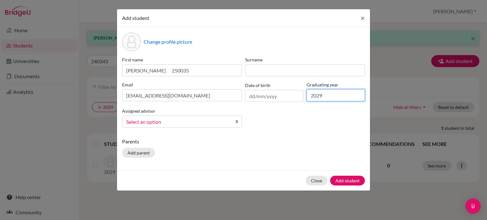
type input "2029"
click at [132, 123] on span "Select an option" at bounding box center [177, 122] width 103 height 8
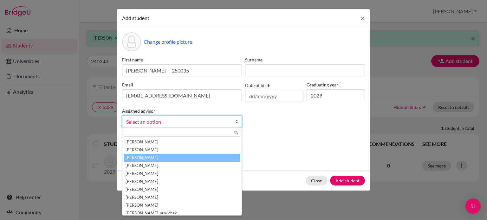
click at [143, 157] on li "[PERSON_NAME]" at bounding box center [182, 158] width 117 height 8
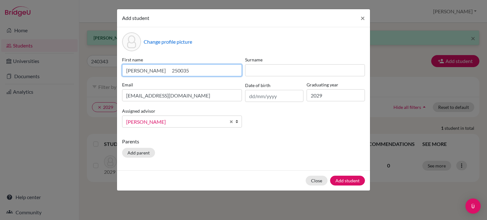
drag, startPoint x: 179, startPoint y: 69, endPoint x: 151, endPoint y: 67, distance: 28.6
click at [151, 67] on input "[PERSON_NAME] 250035" at bounding box center [182, 70] width 120 height 12
drag, startPoint x: 140, startPoint y: 72, endPoint x: 116, endPoint y: 68, distance: 23.8
click at [116, 68] on div "Add student × Change profile picture First name [PERSON_NAME] Surname Email [EM…" at bounding box center [243, 110] width 487 height 220
type input "Yael"
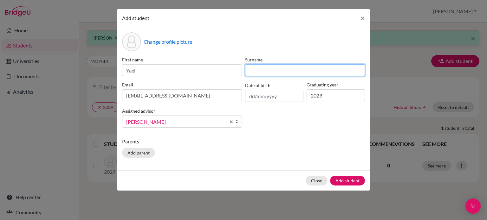
click at [250, 72] on input at bounding box center [305, 70] width 120 height 12
type input "l"
paste input "[PERSON_NAME] 250035"
drag, startPoint x: 305, startPoint y: 71, endPoint x: 264, endPoint y: 69, distance: 41.9
click at [264, 69] on input "[PERSON_NAME] 250035" at bounding box center [305, 70] width 120 height 12
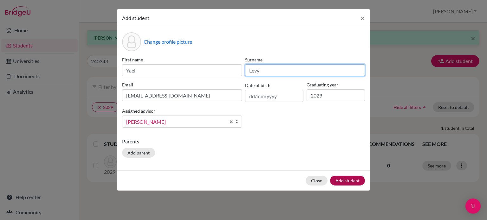
type input "Levy"
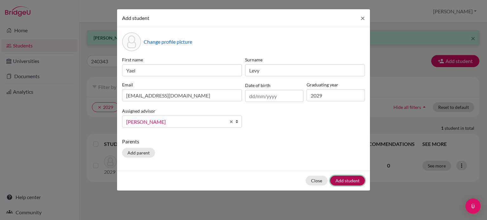
click at [344, 180] on button "Add student" at bounding box center [347, 181] width 35 height 10
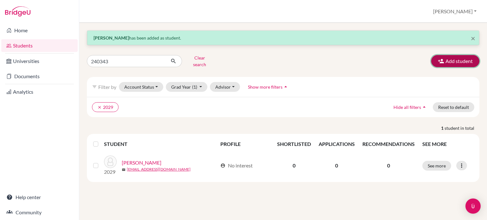
click at [456, 59] on button "Add student" at bounding box center [455, 61] width 48 height 12
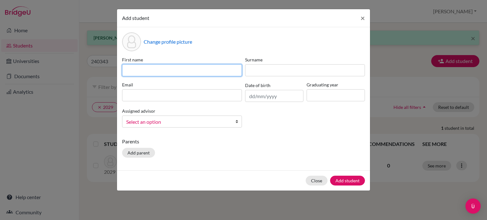
click at [130, 67] on input at bounding box center [182, 70] width 120 height 12
paste input "[PERSON_NAME] [PERSON_NAME] 250029"
type input "[PERSON_NAME] [PERSON_NAME] 250029"
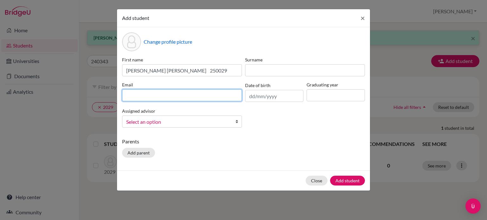
click at [128, 96] on input at bounding box center [182, 95] width 120 height 12
type input "[EMAIL_ADDRESS][DOMAIN_NAME]"
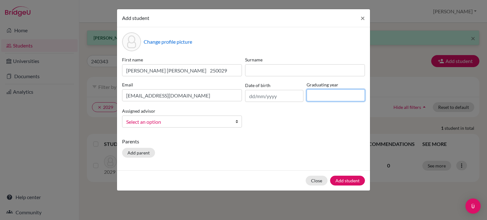
click at [317, 97] on input at bounding box center [335, 95] width 58 height 12
type input "2029"
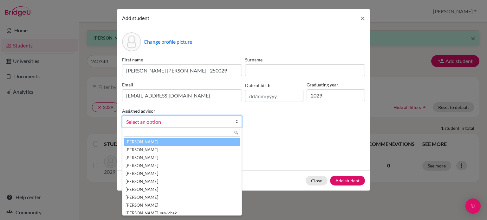
click at [157, 122] on span "Select an option" at bounding box center [177, 122] width 103 height 8
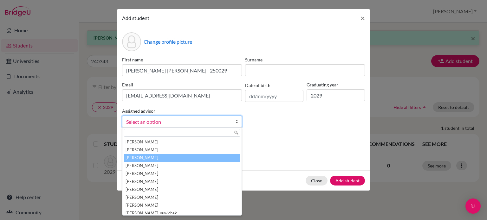
click at [147, 157] on li "[PERSON_NAME]" at bounding box center [182, 158] width 117 height 8
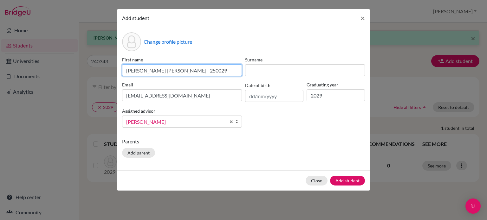
drag, startPoint x: 160, startPoint y: 70, endPoint x: 122, endPoint y: 63, distance: 38.6
click at [122, 63] on div "First name [PERSON_NAME] [PERSON_NAME] 250029" at bounding box center [181, 66] width 123 height 20
type input "- [PERSON_NAME] 250029"
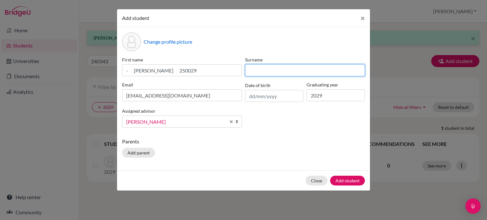
click at [262, 69] on input at bounding box center [305, 70] width 120 height 12
paste input "[PERSON_NAME] Myat"
type input "[PERSON_NAME] Myat"
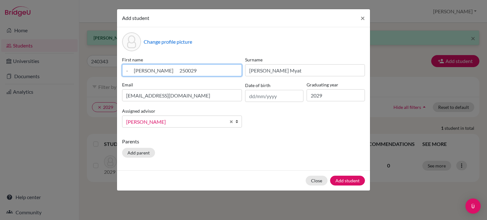
drag, startPoint x: 189, startPoint y: 69, endPoint x: 164, endPoint y: 67, distance: 25.7
click at [164, 67] on input "- [PERSON_NAME] 250029" at bounding box center [182, 70] width 120 height 12
click at [150, 70] on input "- [PERSON_NAME]" at bounding box center [182, 70] width 120 height 12
type input "[PERSON_NAME]"
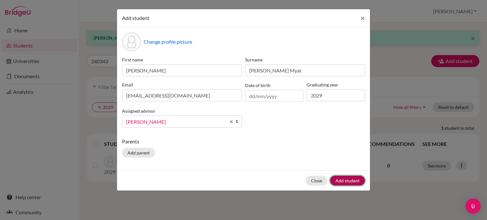
click at [341, 179] on button "Add student" at bounding box center [347, 181] width 35 height 10
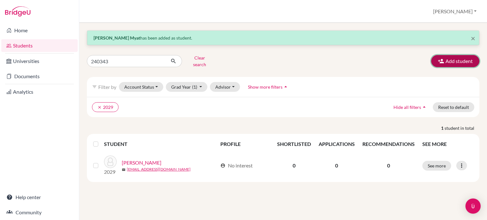
click at [456, 55] on button "Add student" at bounding box center [455, 61] width 48 height 12
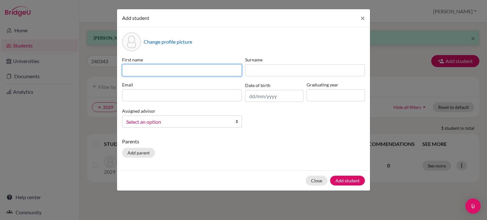
click at [128, 71] on input at bounding box center [182, 70] width 120 height 12
paste input "Siriwatthanawiwat Tigger 250201"
drag, startPoint x: 173, startPoint y: 68, endPoint x: 121, endPoint y: 70, distance: 52.0
click at [121, 70] on div "First name [PERSON_NAME] Tigger 250201" at bounding box center [181, 66] width 123 height 20
type input "Tigger 250201"
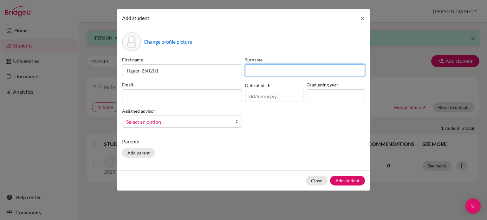
click at [257, 68] on input at bounding box center [305, 70] width 120 height 12
paste input "Siriwatthanawiwat Tigger 250201"
drag, startPoint x: 334, startPoint y: 71, endPoint x: 297, endPoint y: 67, distance: 37.6
click at [297, 67] on input "Siriwatthanawiwat Tigger 250201" at bounding box center [305, 70] width 120 height 12
type input "Siriwatthanawiwat"
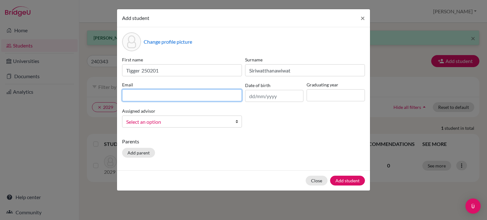
click at [133, 96] on input at bounding box center [182, 95] width 120 height 12
type input "[EMAIL_ADDRESS][DOMAIN_NAME]"
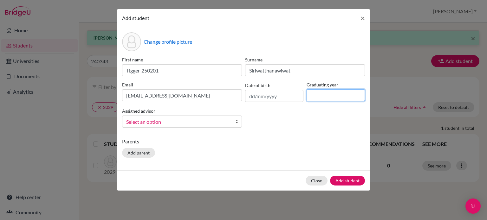
click at [314, 93] on input at bounding box center [335, 95] width 58 height 12
type input "2029"
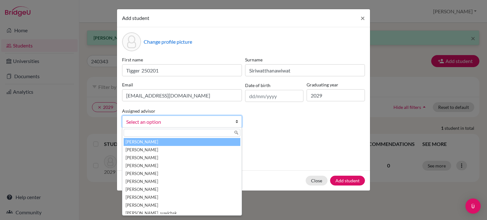
click at [170, 122] on span "Select an option" at bounding box center [177, 122] width 103 height 8
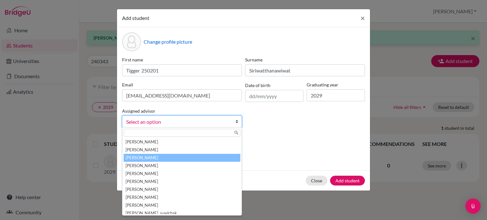
click at [142, 158] on li "[PERSON_NAME]" at bounding box center [182, 158] width 117 height 8
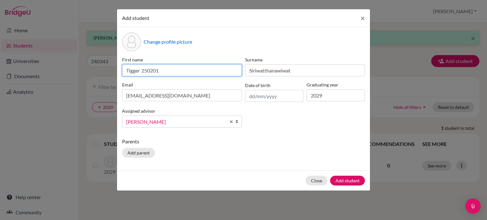
drag, startPoint x: 159, startPoint y: 69, endPoint x: 142, endPoint y: 70, distance: 17.5
click at [142, 70] on input "Tigger 250201" at bounding box center [182, 70] width 120 height 12
type input "Tigger"
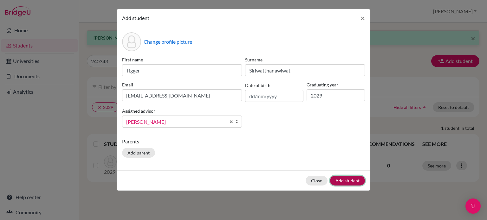
click at [342, 182] on button "Add student" at bounding box center [347, 181] width 35 height 10
